Goal: Information Seeking & Learning: Learn about a topic

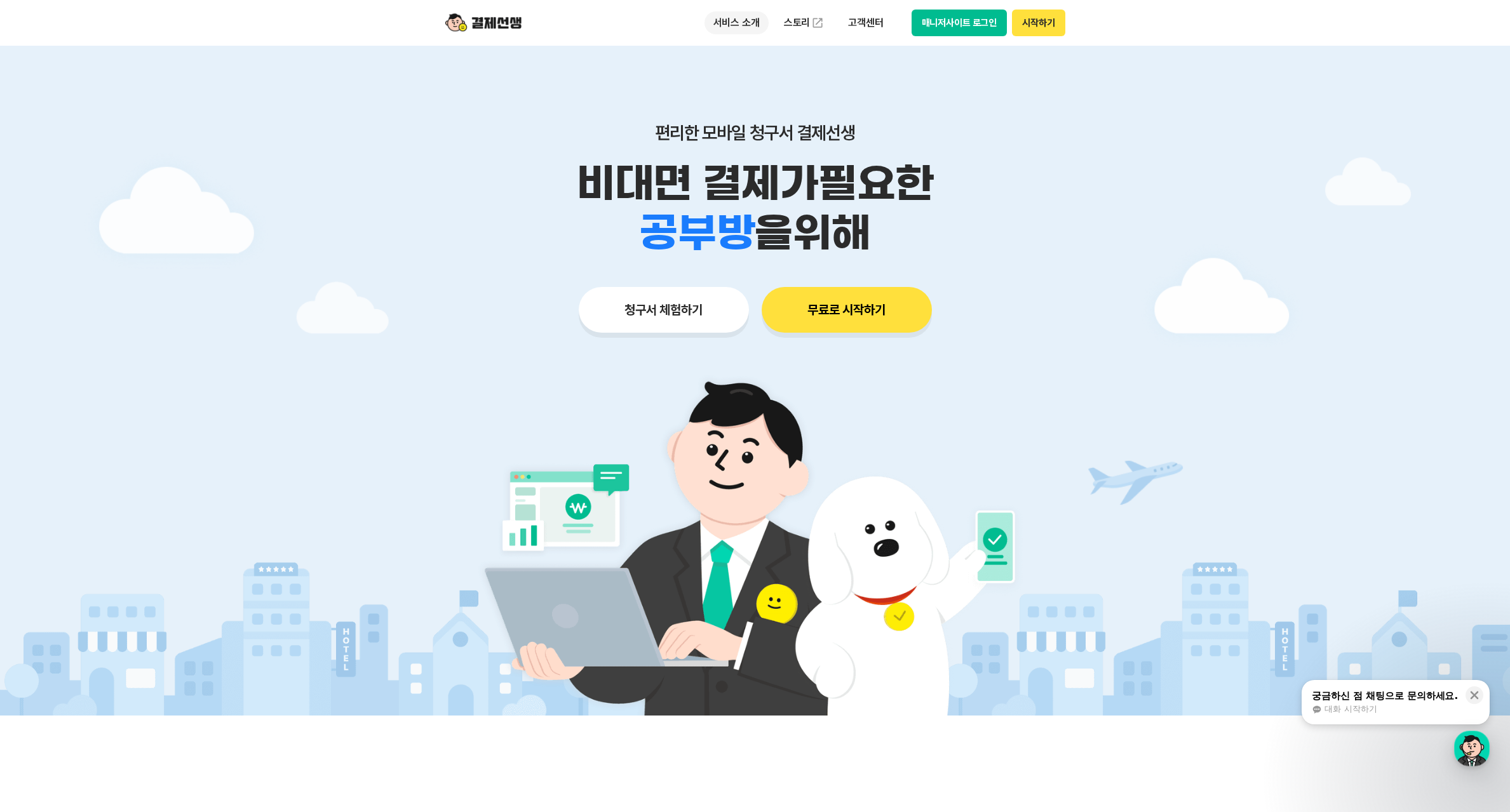
click at [754, 27] on p "서비스 소개" at bounding box center [737, 22] width 65 height 23
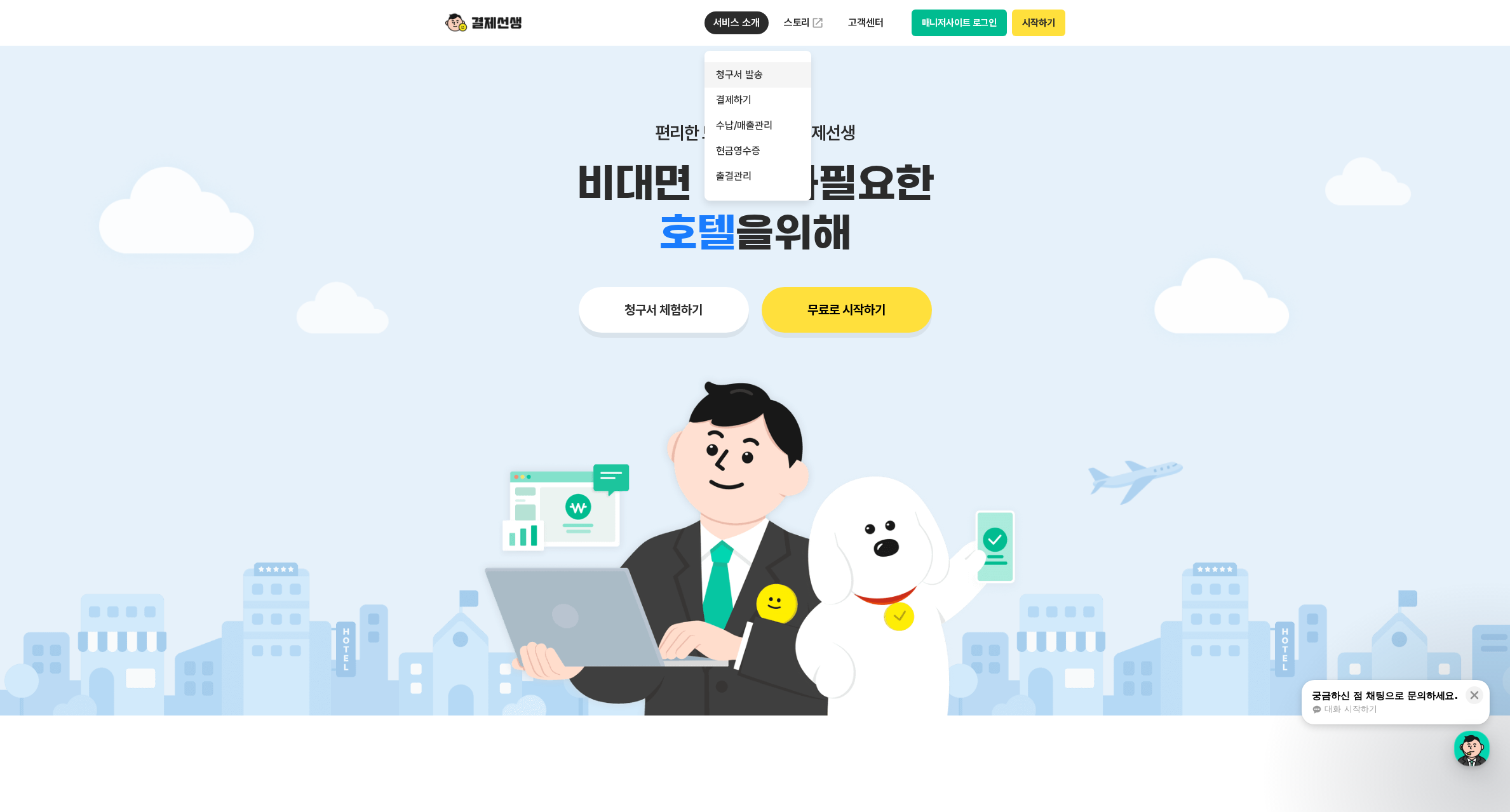
click at [757, 82] on link "청구서 발송" at bounding box center [758, 76] width 107 height 26
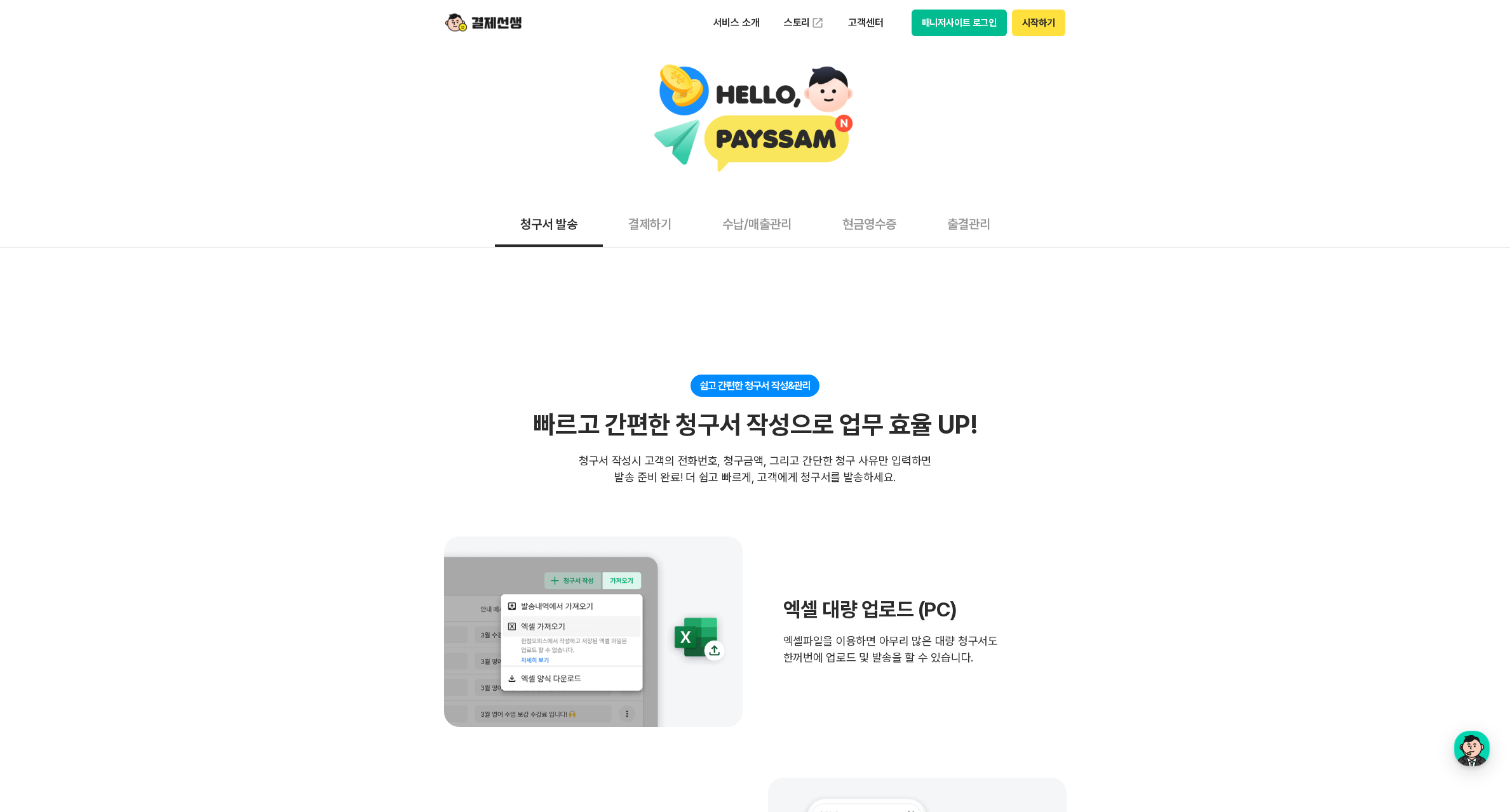
click at [667, 222] on button "결제하기" at bounding box center [650, 223] width 94 height 47
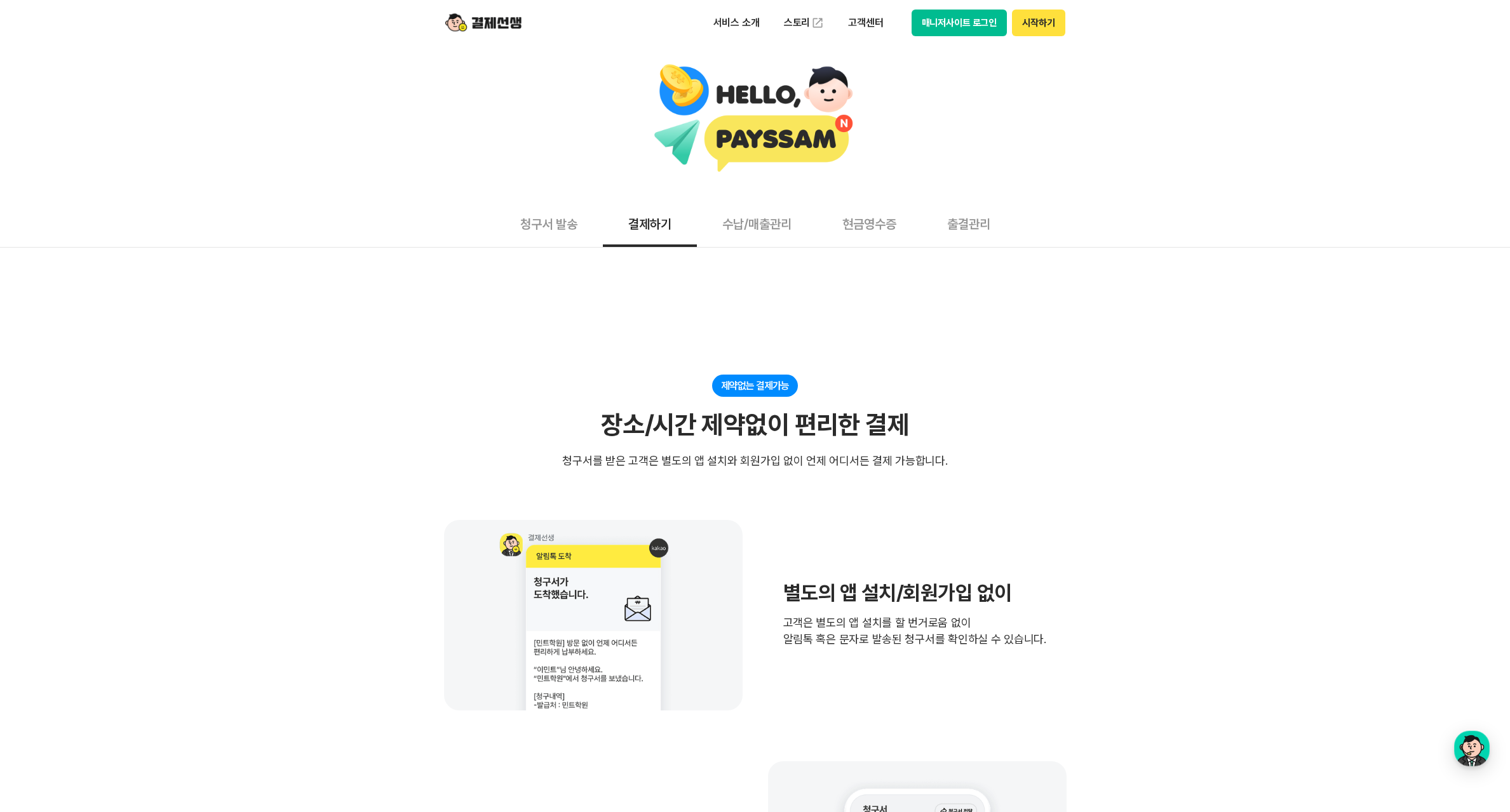
click at [778, 215] on button "수납/매출관리" at bounding box center [757, 223] width 120 height 47
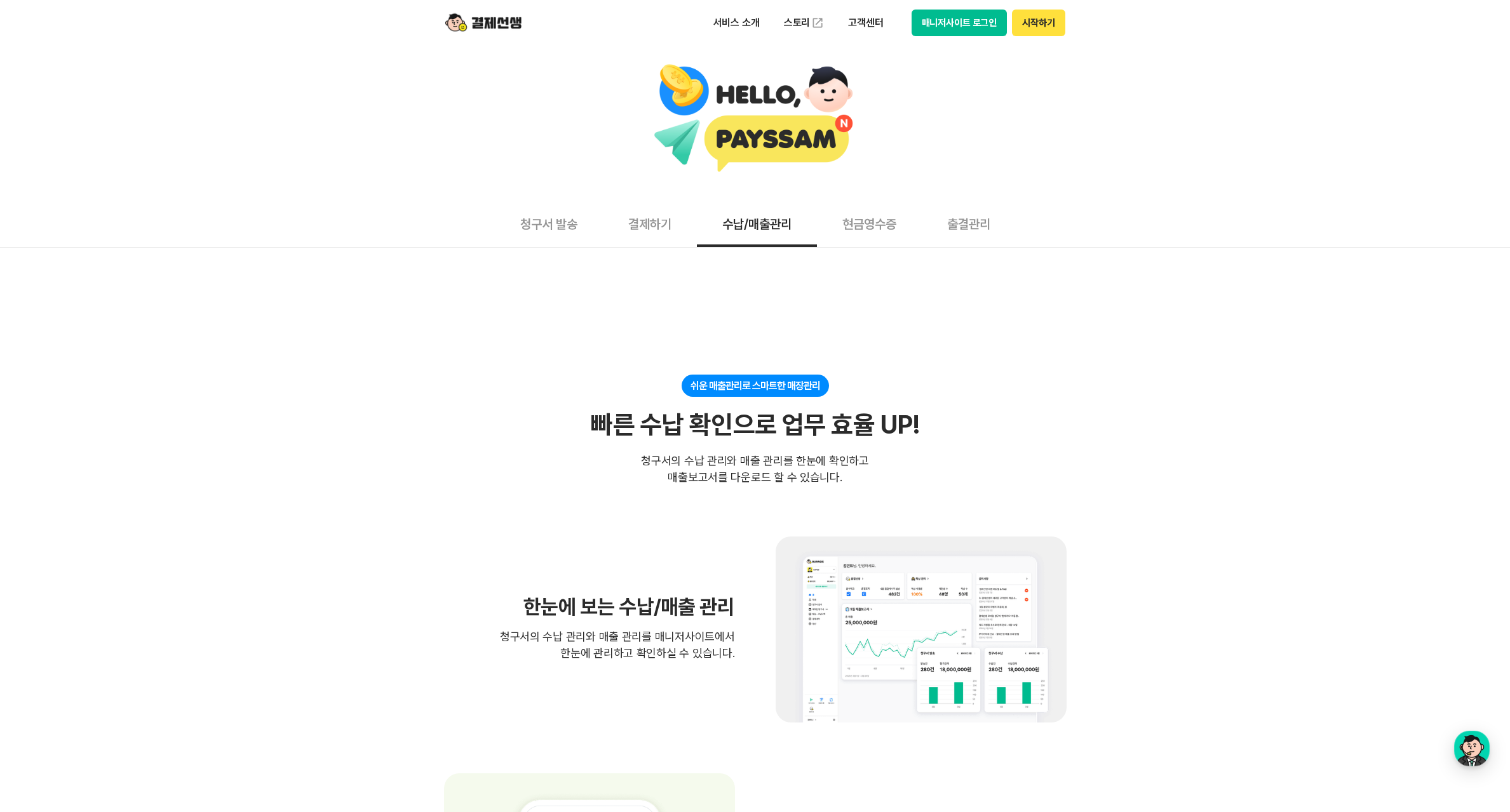
click at [880, 228] on button "현금영수증" at bounding box center [869, 223] width 105 height 47
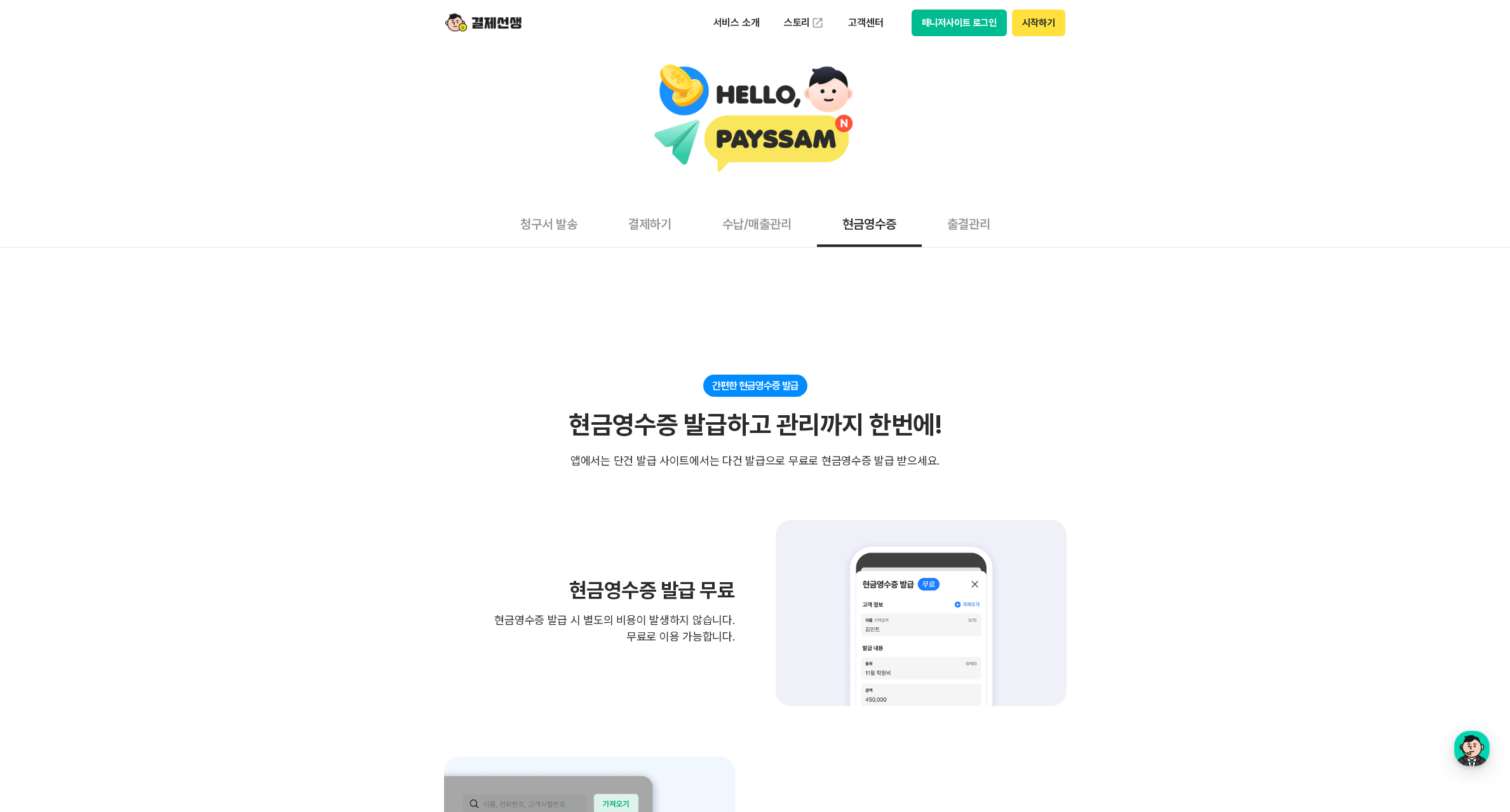
click at [973, 229] on button "출결관리" at bounding box center [969, 223] width 94 height 47
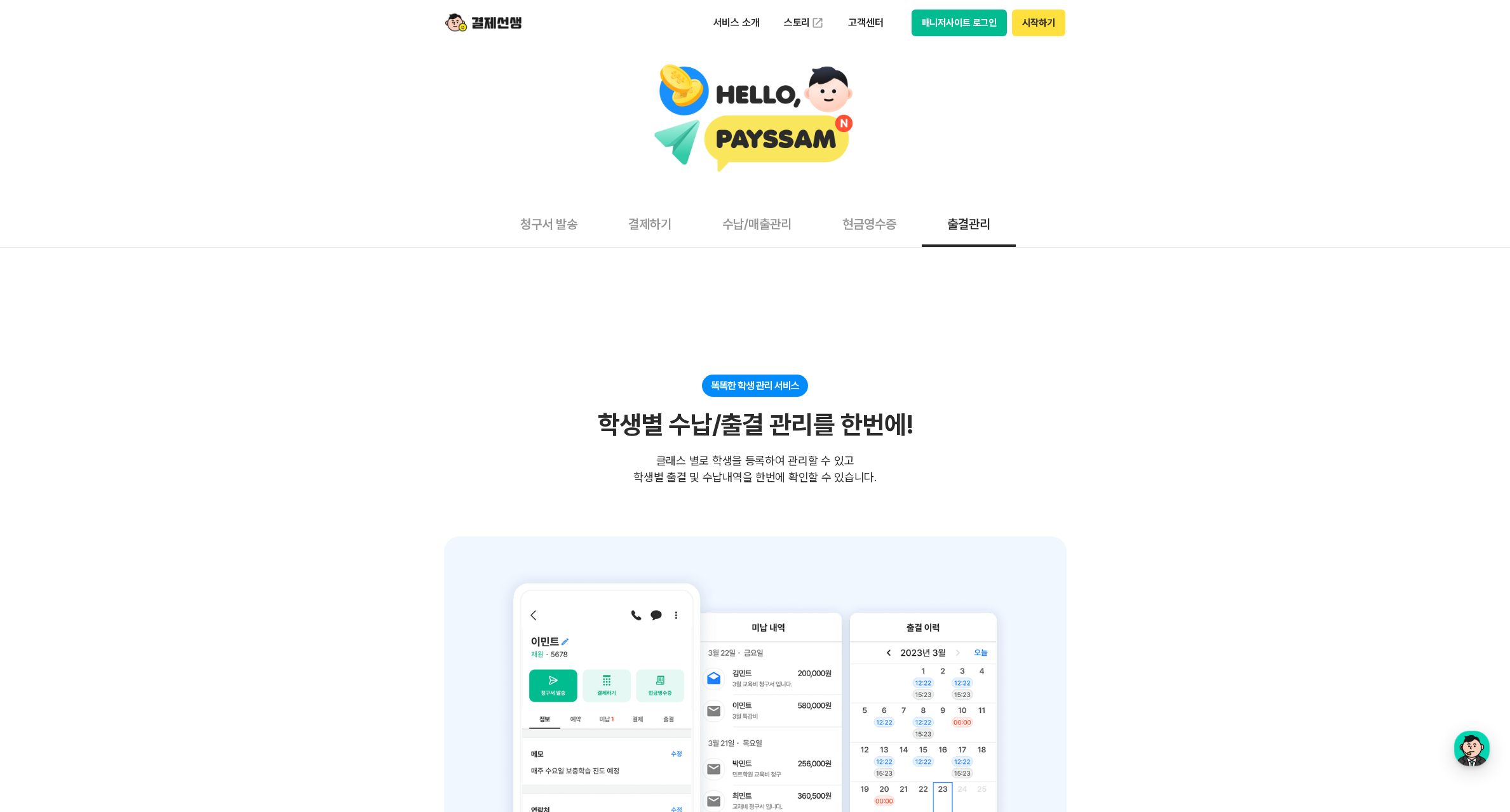
click at [851, 232] on button "현금영수증" at bounding box center [869, 223] width 105 height 47
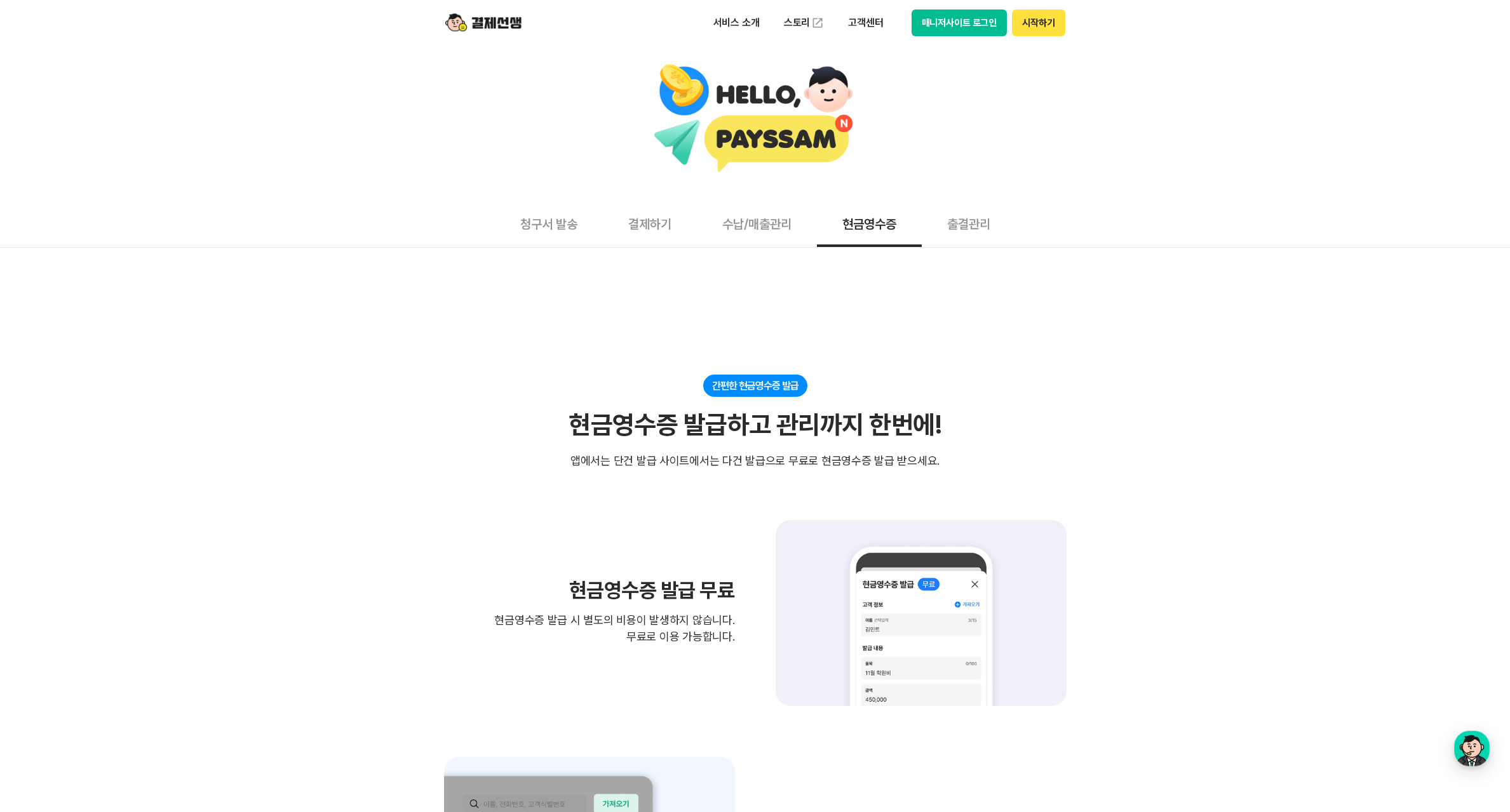
click at [731, 226] on button "수납/매출관리" at bounding box center [757, 223] width 120 height 47
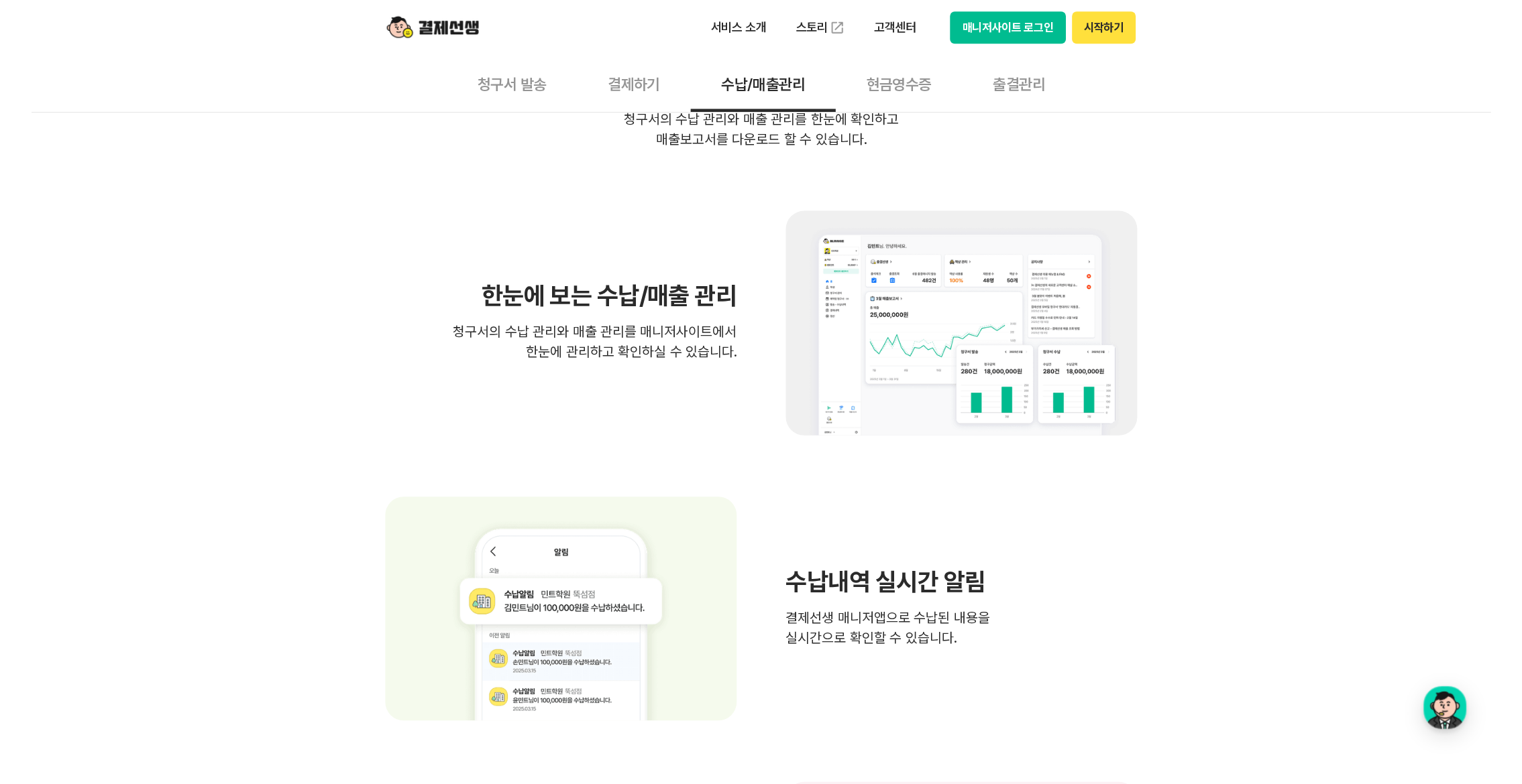
scroll to position [382, 0]
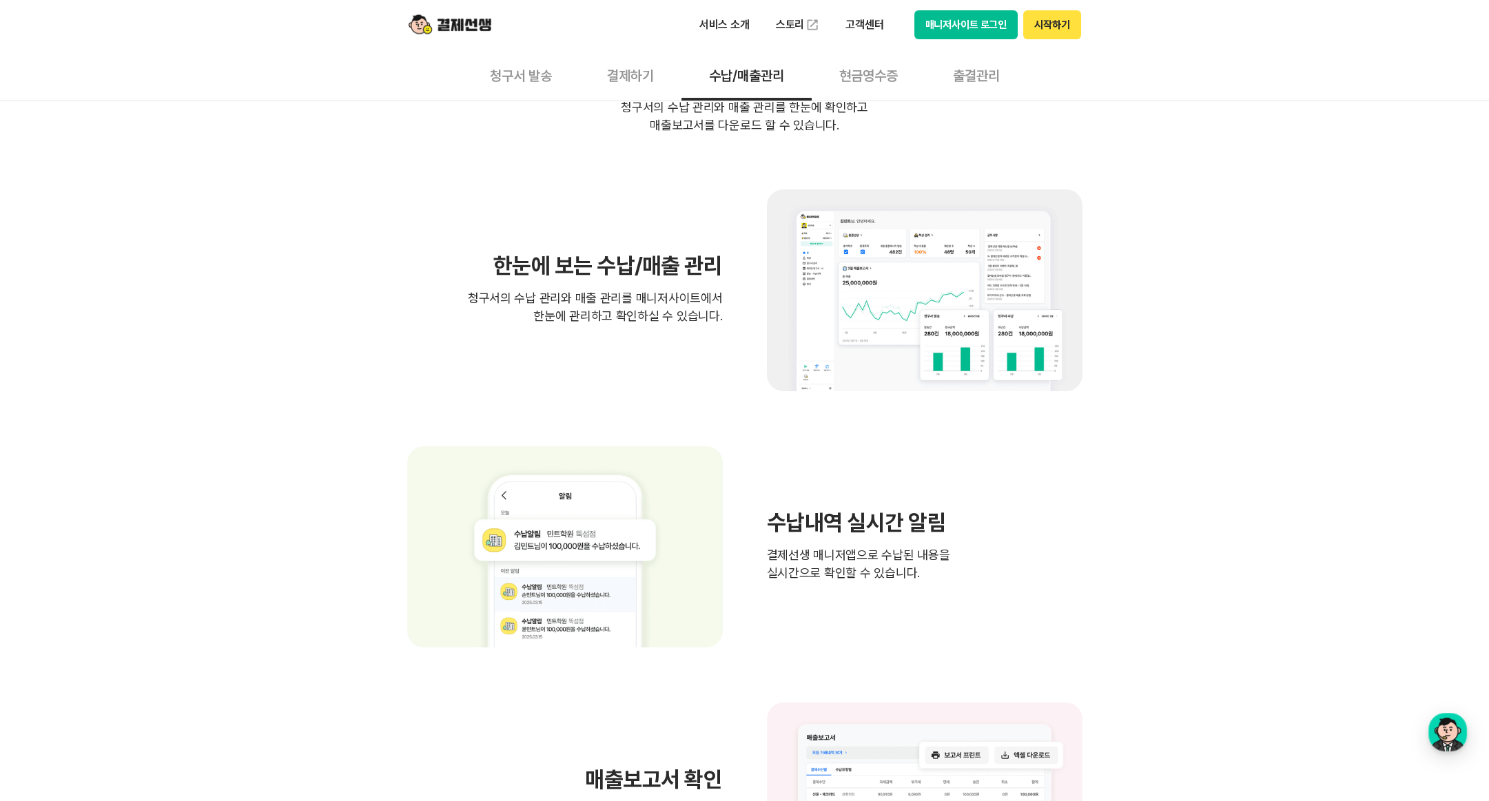
click at [966, 4] on div "서비스 소개 스토리 고객센터 매니저사이트 로그인 시작하기" at bounding box center [745, 25] width 706 height 50
click at [963, 17] on button "매니저사이트 로그인" at bounding box center [967, 24] width 104 height 29
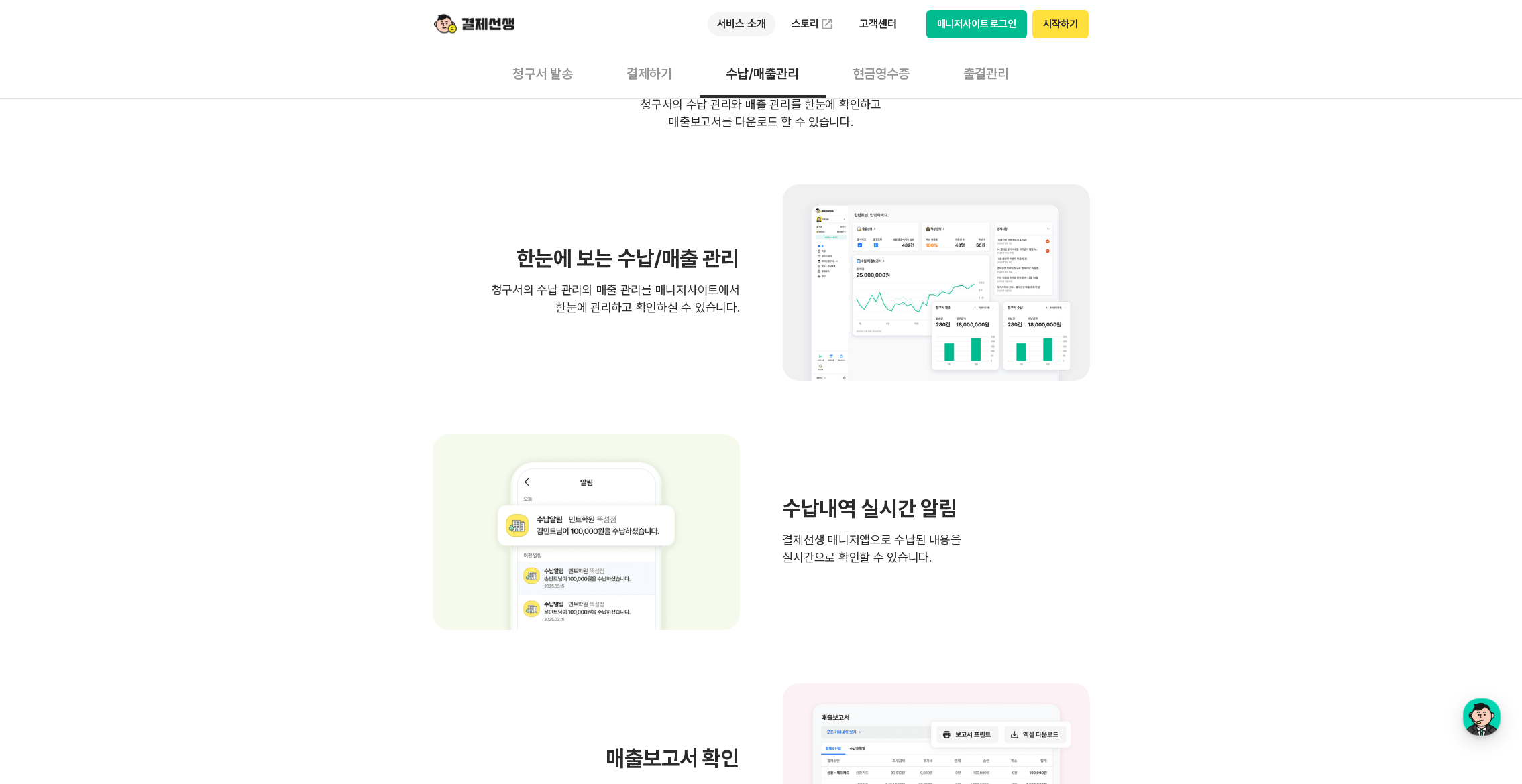
click at [744, 20] on p "서비스 소개" at bounding box center [742, 23] width 68 height 24
click at [752, 20] on p "서비스 소개" at bounding box center [742, 23] width 68 height 24
click at [808, 25] on link "스토리" at bounding box center [813, 24] width 61 height 27
click at [1119, 100] on div "쉬운 매출관리로 스마트한 매장관리 빠른 수납 확인으로 업무 효율 UP! 빠른 수납 확인으로 업무 효율 UP! 청구서의 수납 관리와 매출 관리를…" at bounding box center [761, 571] width 1522 height 1116
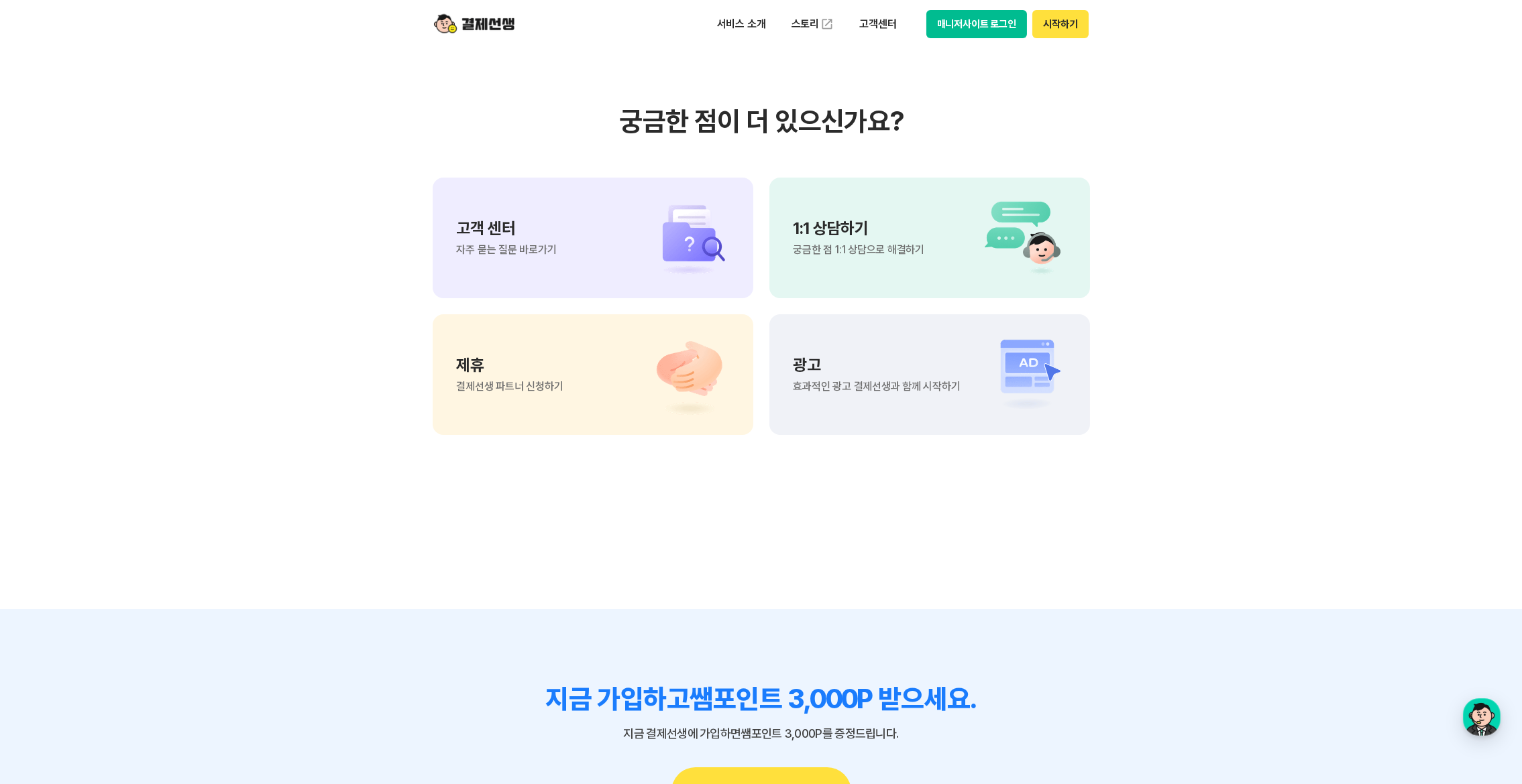
scroll to position [1556, 0]
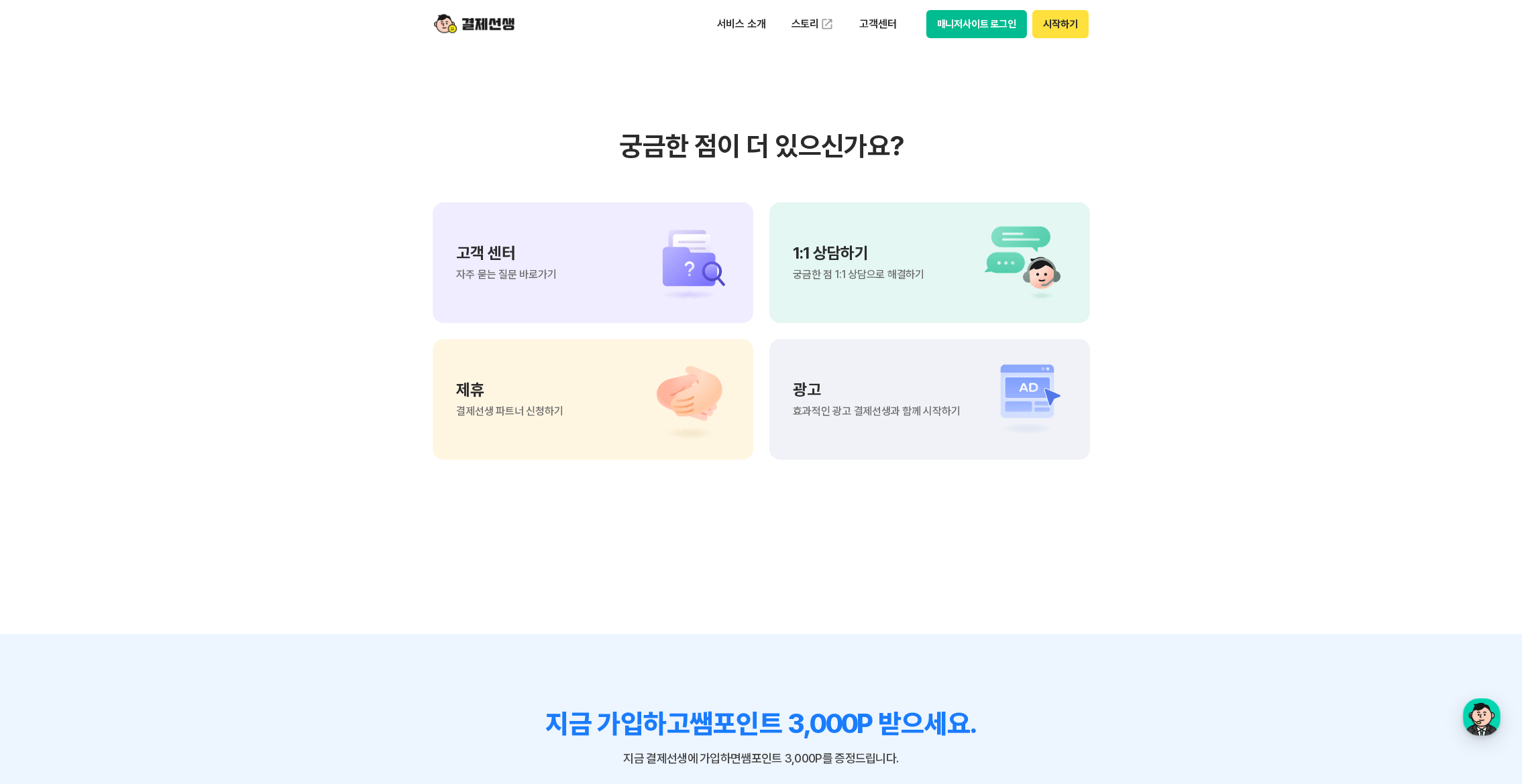
click at [616, 400] on div "제휴 결제선생 파트너 신청하기" at bounding box center [593, 400] width 320 height 121
